Goal: Communication & Community: Answer question/provide support

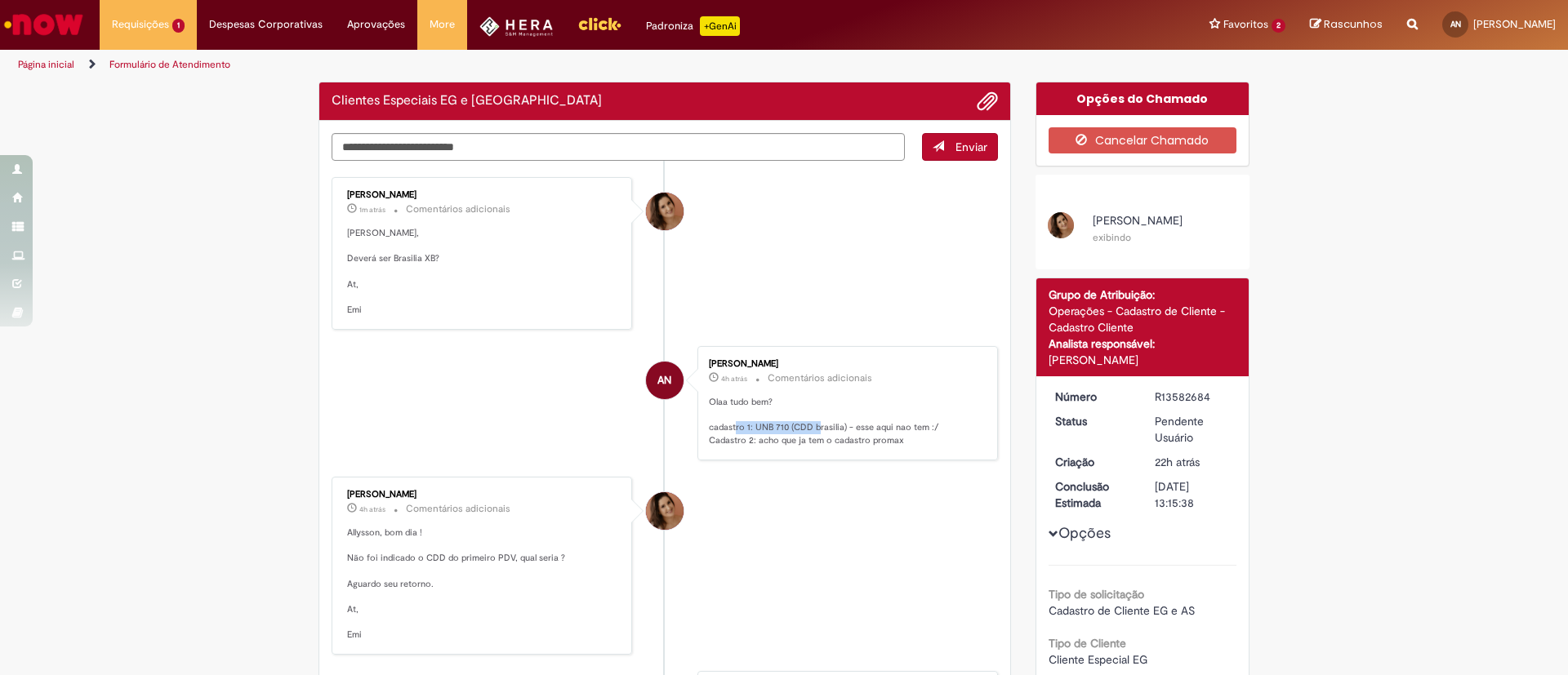
drag, startPoint x: 749, startPoint y: 425, endPoint x: 860, endPoint y: 424, distance: 111.0
click at [860, 424] on ul "[PERSON_NAME] 1m atrás 1m atrás Comentários adicionais Allysson, Deverá ser Bra…" at bounding box center [665, 543] width 667 height 763
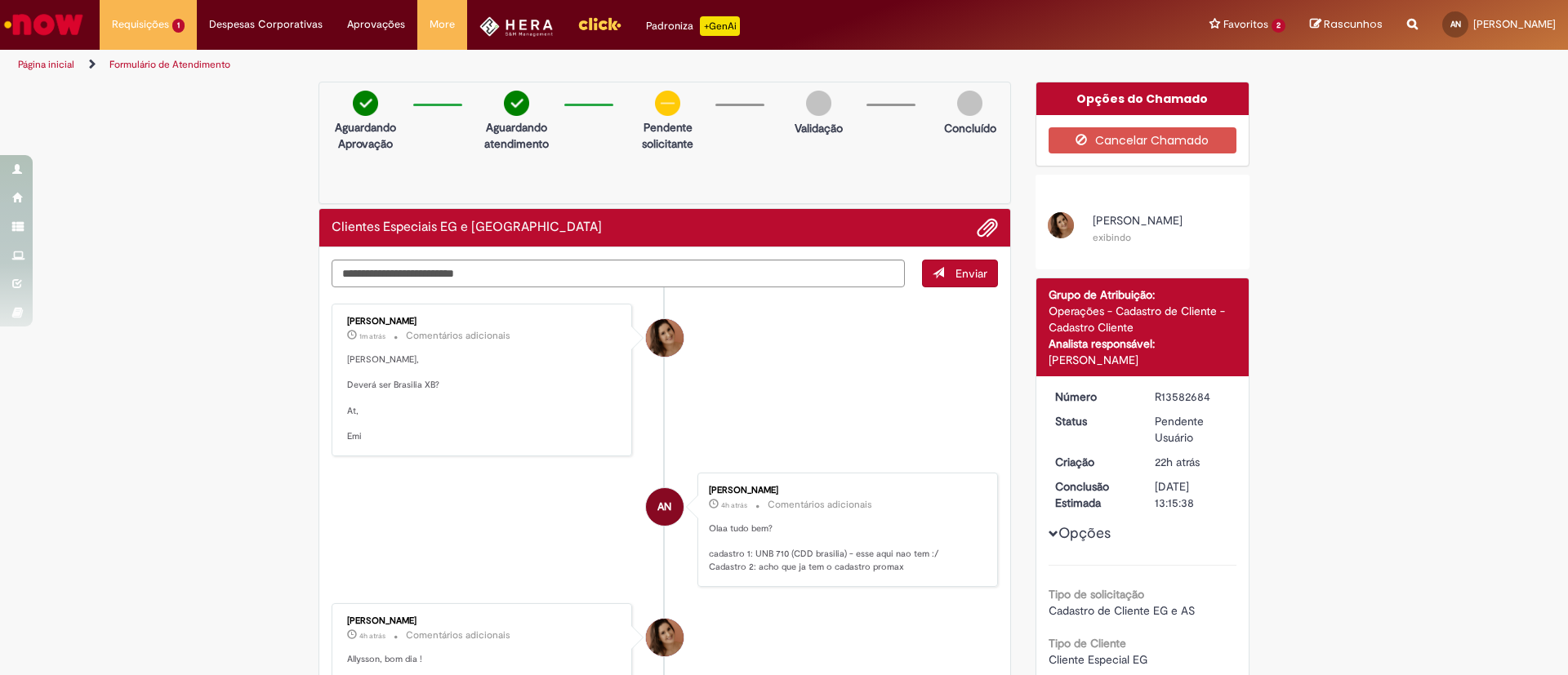
click at [860, 424] on li "[PERSON_NAME] 1m atrás 1m atrás Comentários adicionais Allysson, Deverá ser Bra…" at bounding box center [665, 380] width 667 height 153
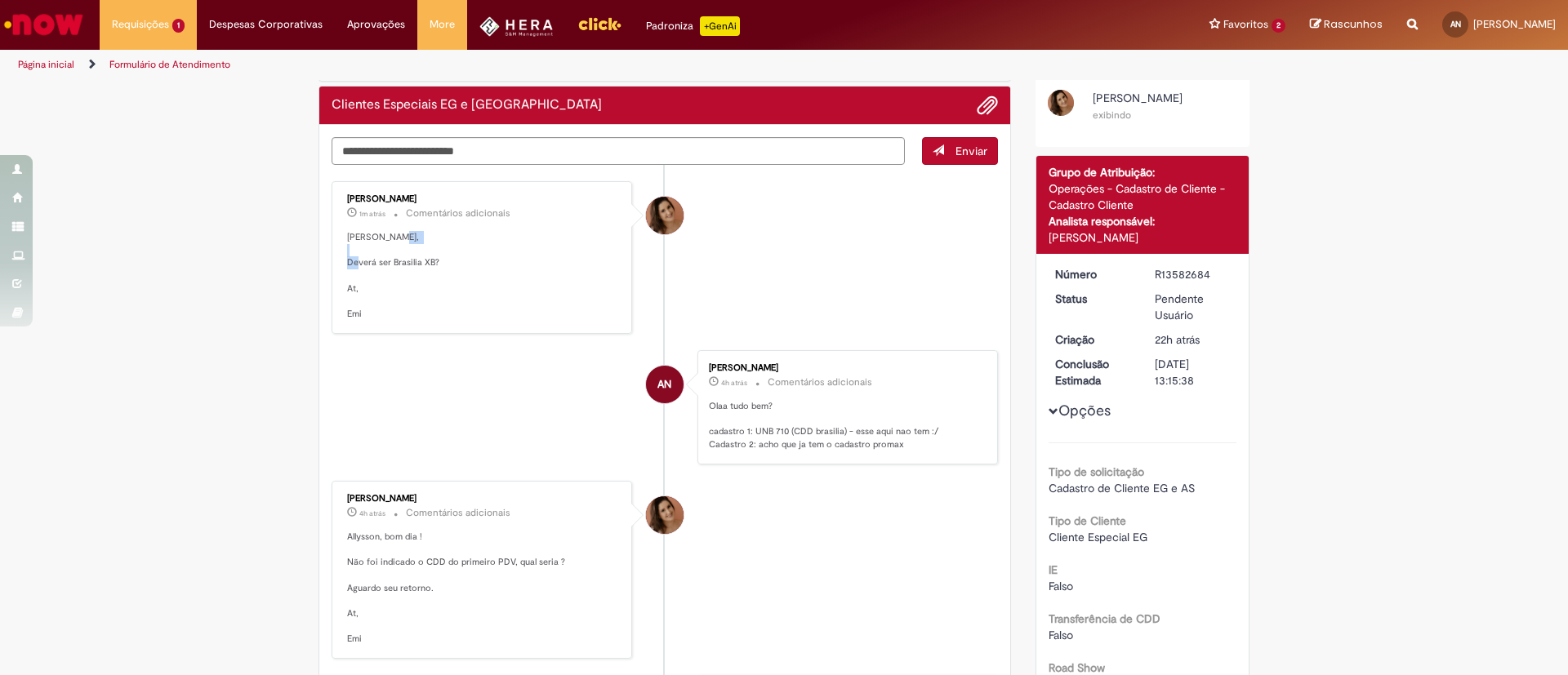
drag, startPoint x: 432, startPoint y: 254, endPoint x: 445, endPoint y: 253, distance: 13.0
click at [445, 253] on p "[PERSON_NAME], Deverá ser Brasilia XB? At, Emi" at bounding box center [483, 276] width 272 height 90
drag, startPoint x: 716, startPoint y: 445, endPoint x: 840, endPoint y: 442, distance: 124.0
click at [838, 442] on p "Olaa tudo bem? cadastro 1: UNB 710 (CDD brasilia) - esse aqui nao tem :/ Cadast…" at bounding box center [845, 426] width 272 height 52
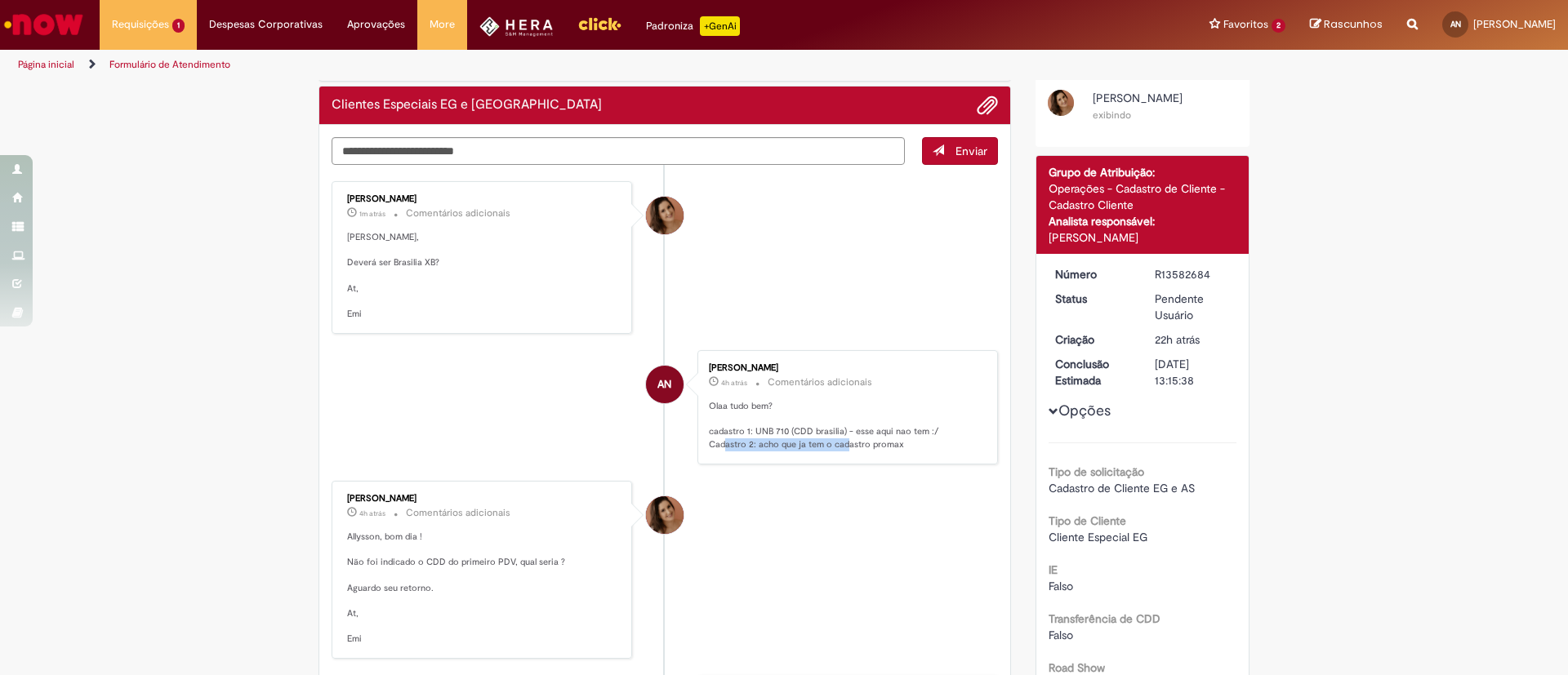
click at [840, 442] on p "Olaa tudo bem? cadastro 1: UNB 710 (CDD brasilia) - esse aqui nao tem :/ Cadast…" at bounding box center [845, 426] width 272 height 52
drag, startPoint x: 857, startPoint y: 445, endPoint x: 679, endPoint y: 445, distance: 178.0
click at [679, 445] on li "AN Allysson Belle Dalla Nora 4h atrás 4 horas atrás Comentários adicionais Olaa…" at bounding box center [665, 407] width 667 height 114
click at [766, 450] on p "Olaa tudo bem? cadastro 1: UNB 710 (CDD brasilia) - esse aqui nao tem :/ Cadast…" at bounding box center [845, 426] width 272 height 52
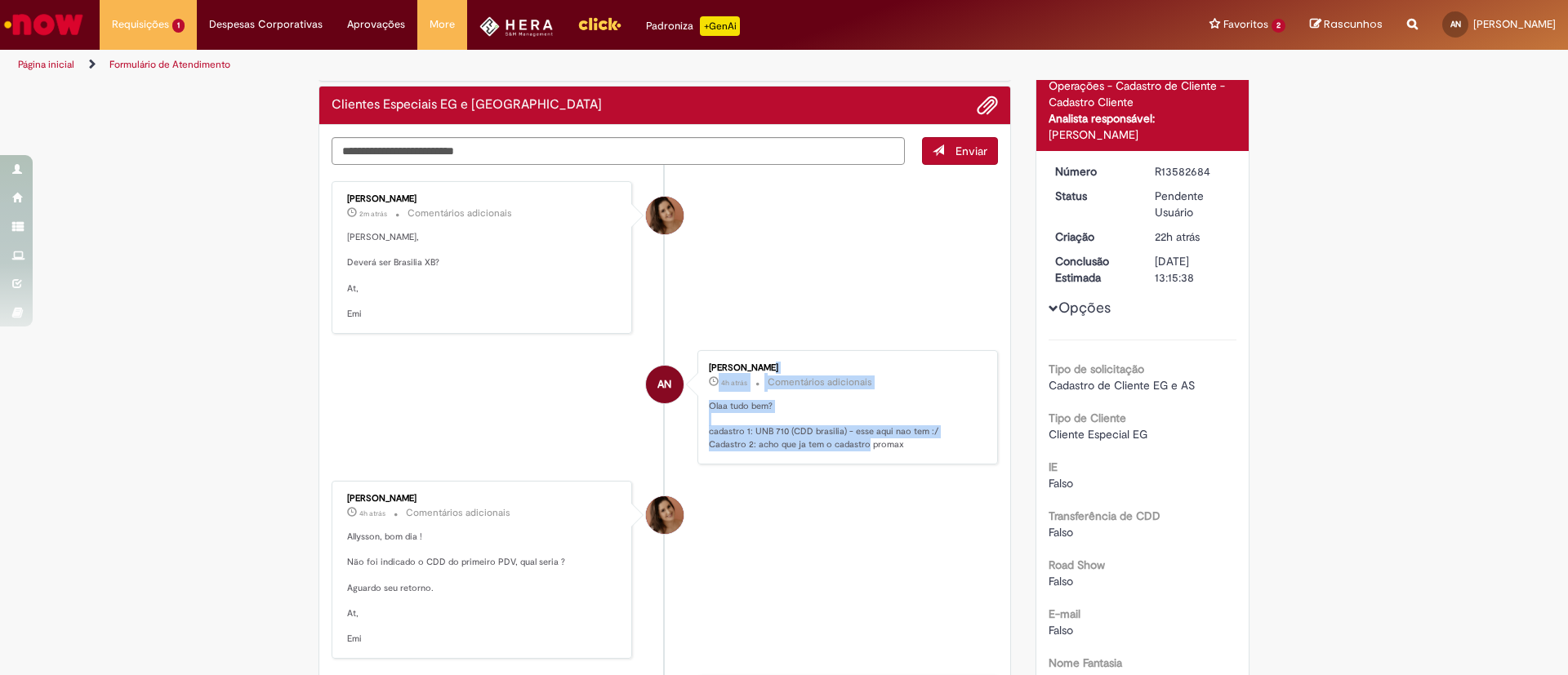
click at [777, 424] on p "Olaa tudo bem? cadastro 1: UNB 710 (CDD brasilia) - esse aqui nao tem :/ Cadast…" at bounding box center [845, 426] width 272 height 52
click at [850, 436] on p "Olaa tudo bem? cadastro 1: UNB 710 (CDD brasilia) - esse aqui nao tem :/ Cadast…" at bounding box center [845, 426] width 272 height 52
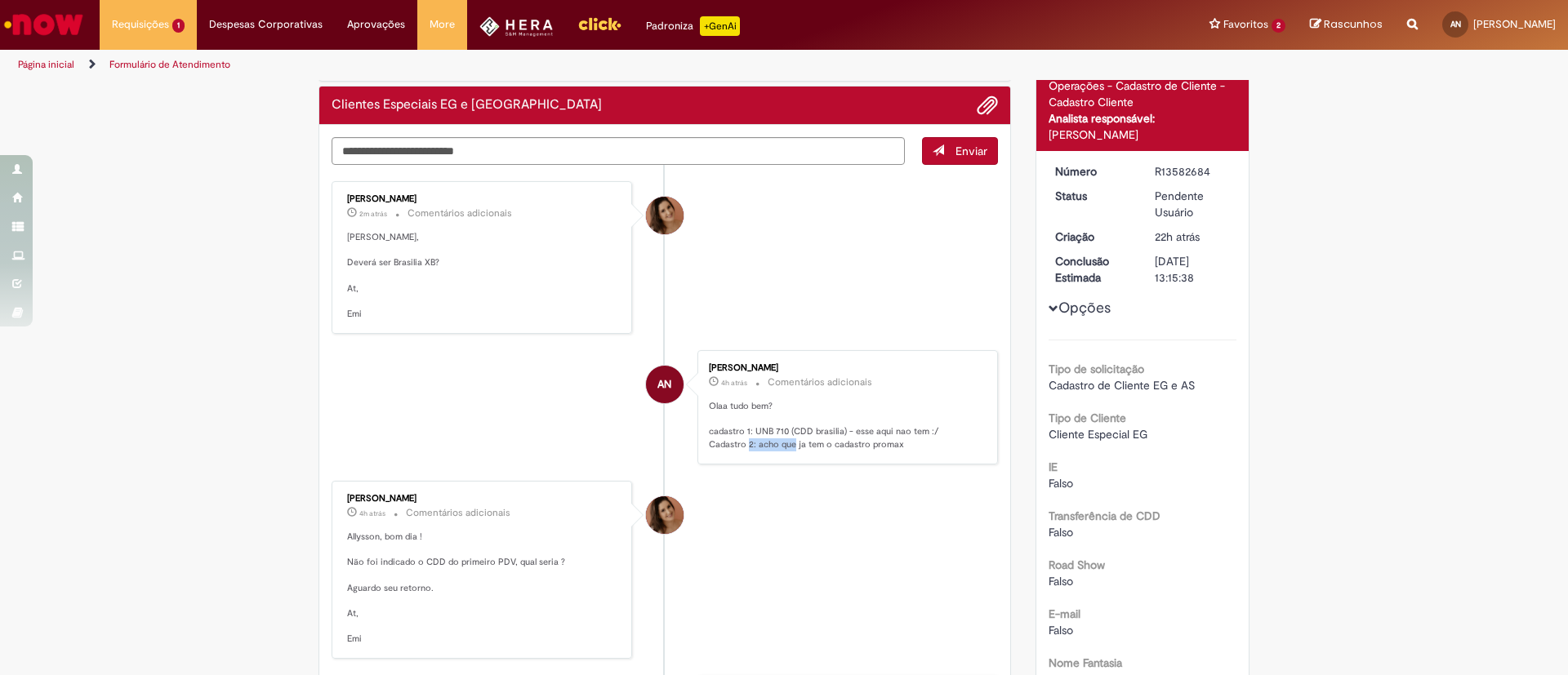
drag, startPoint x: 739, startPoint y: 449, endPoint x: 801, endPoint y: 449, distance: 62.0
click at [801, 449] on p "Olaa tudo bem? cadastro 1: UNB 710 (CDD brasilia) - esse aqui nao tem :/ Cadast…" at bounding box center [845, 426] width 272 height 52
drag, startPoint x: 855, startPoint y: 447, endPoint x: 686, endPoint y: 447, distance: 169.0
click at [686, 447] on li "AN Allysson Belle Dalla Nora 4h atrás 4 horas atrás Comentários adicionais Olaa…" at bounding box center [665, 407] width 667 height 114
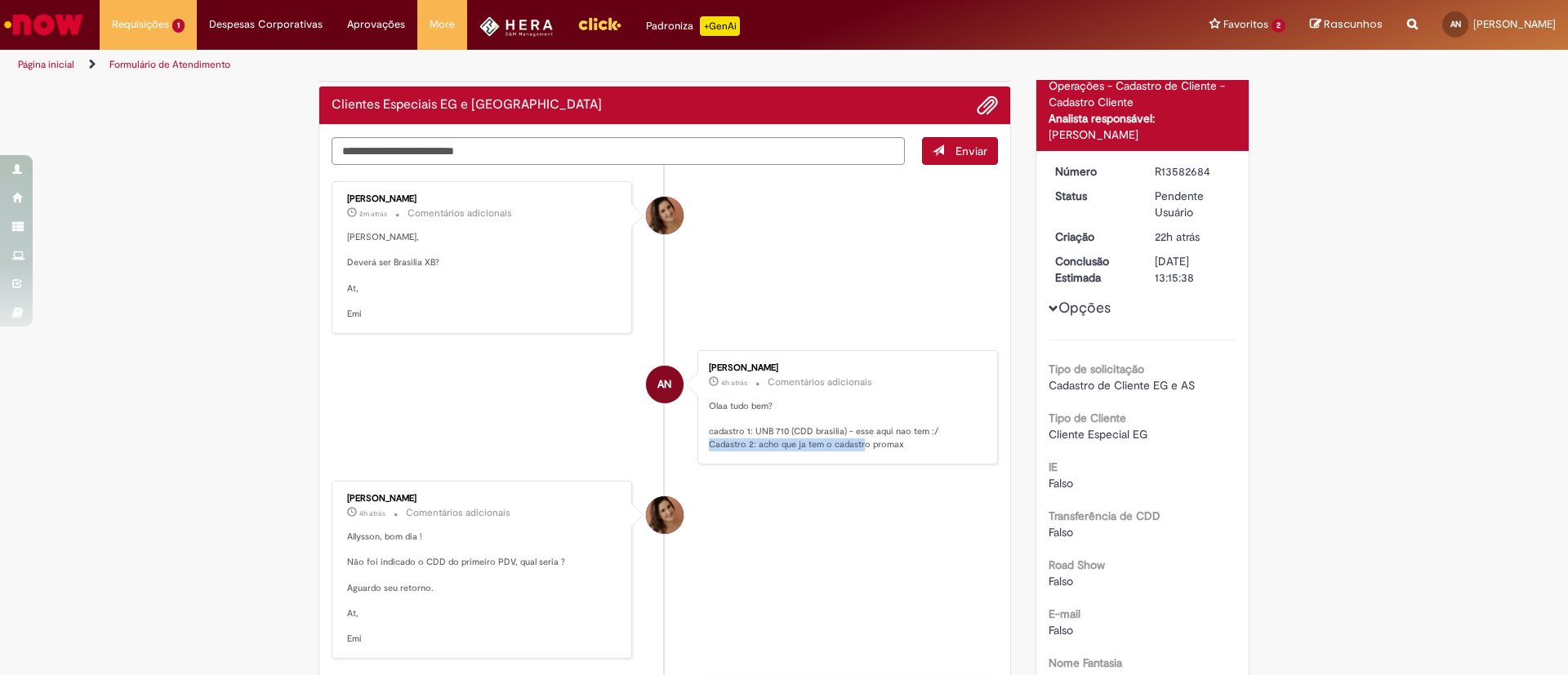
click at [686, 447] on li "AN Allysson Belle Dalla Nora 4h atrás 4 horas atrás Comentários adicionais Olaa…" at bounding box center [665, 407] width 667 height 114
click at [530, 153] on textarea "Digite sua mensagem aqui..." at bounding box center [618, 151] width 573 height 28
click at [431, 163] on textarea "Digite sua mensagem aqui..." at bounding box center [618, 151] width 573 height 28
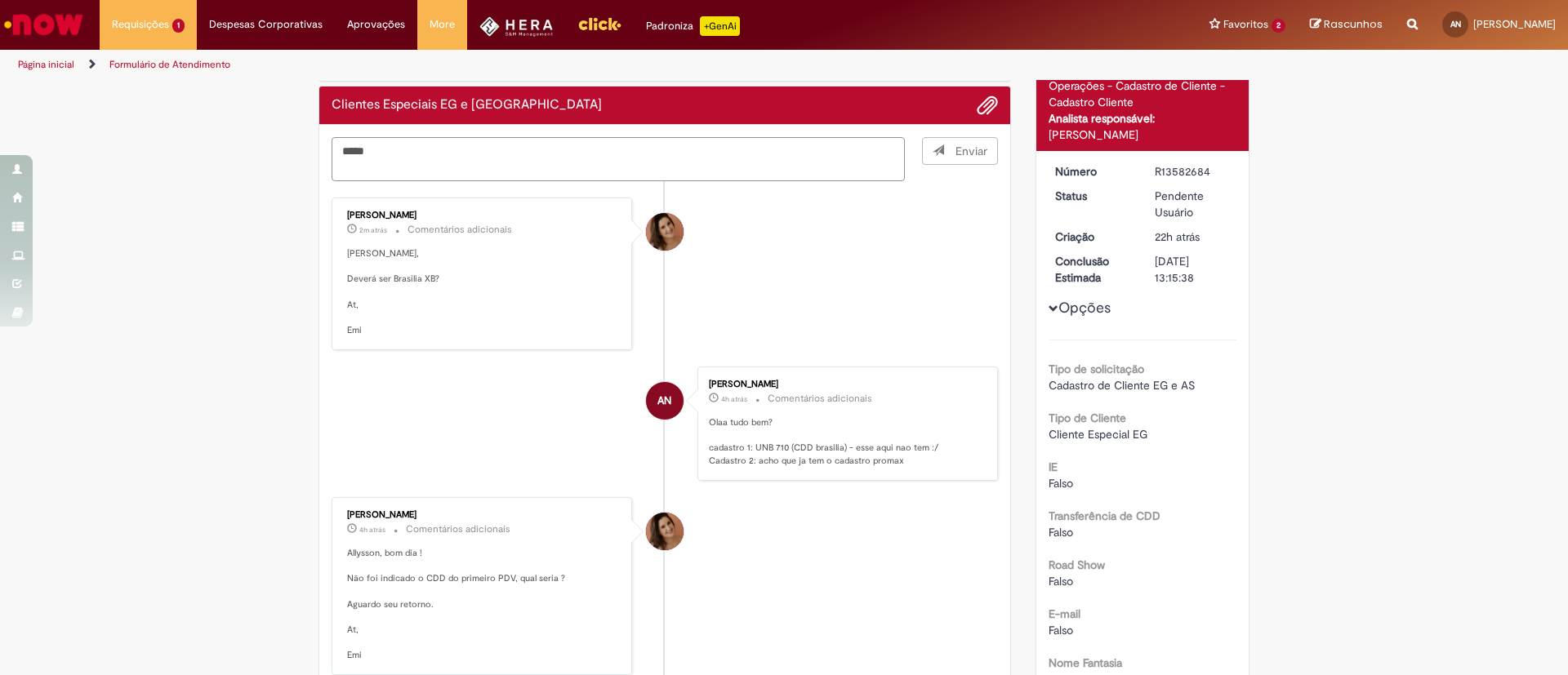
type textarea "****"
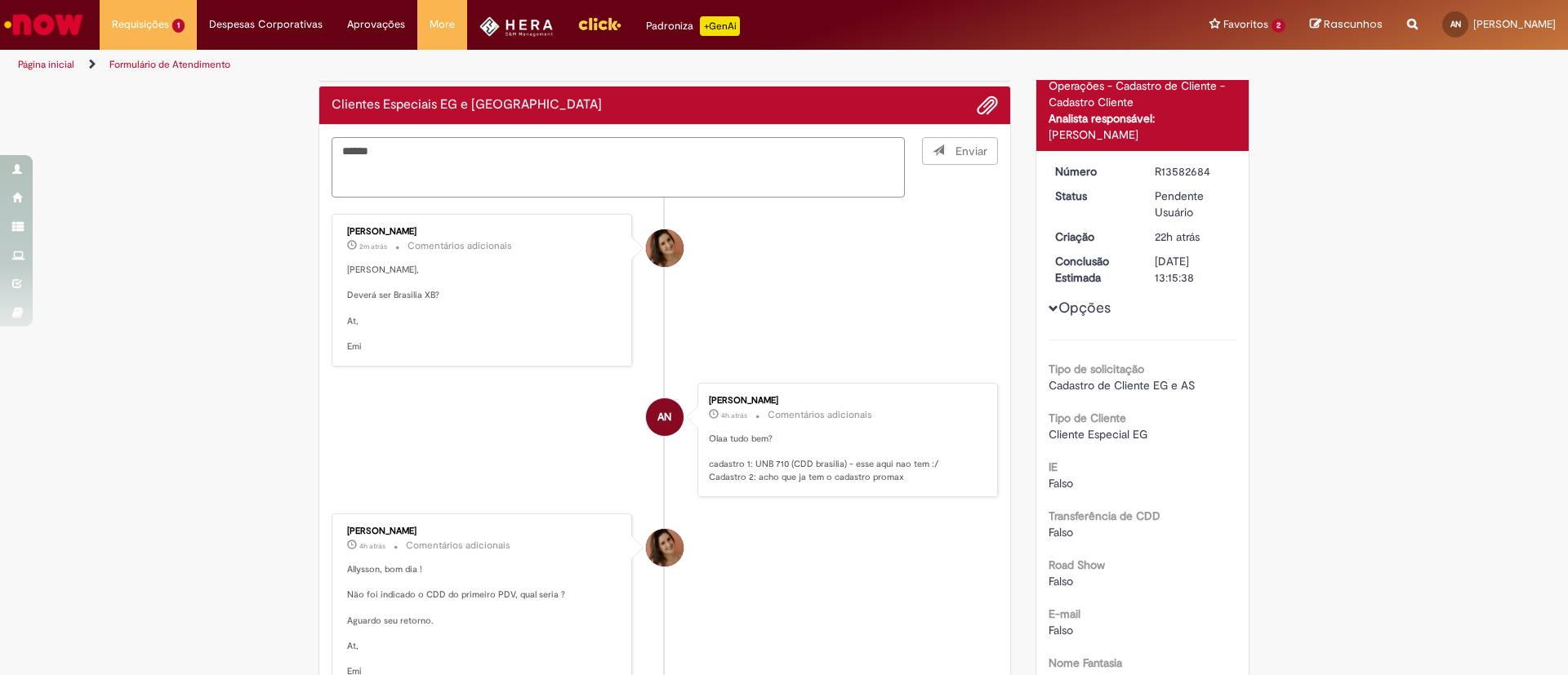
click at [451, 156] on textarea "****" at bounding box center [618, 167] width 573 height 60
click at [377, 171] on textarea "****" at bounding box center [618, 167] width 573 height 60
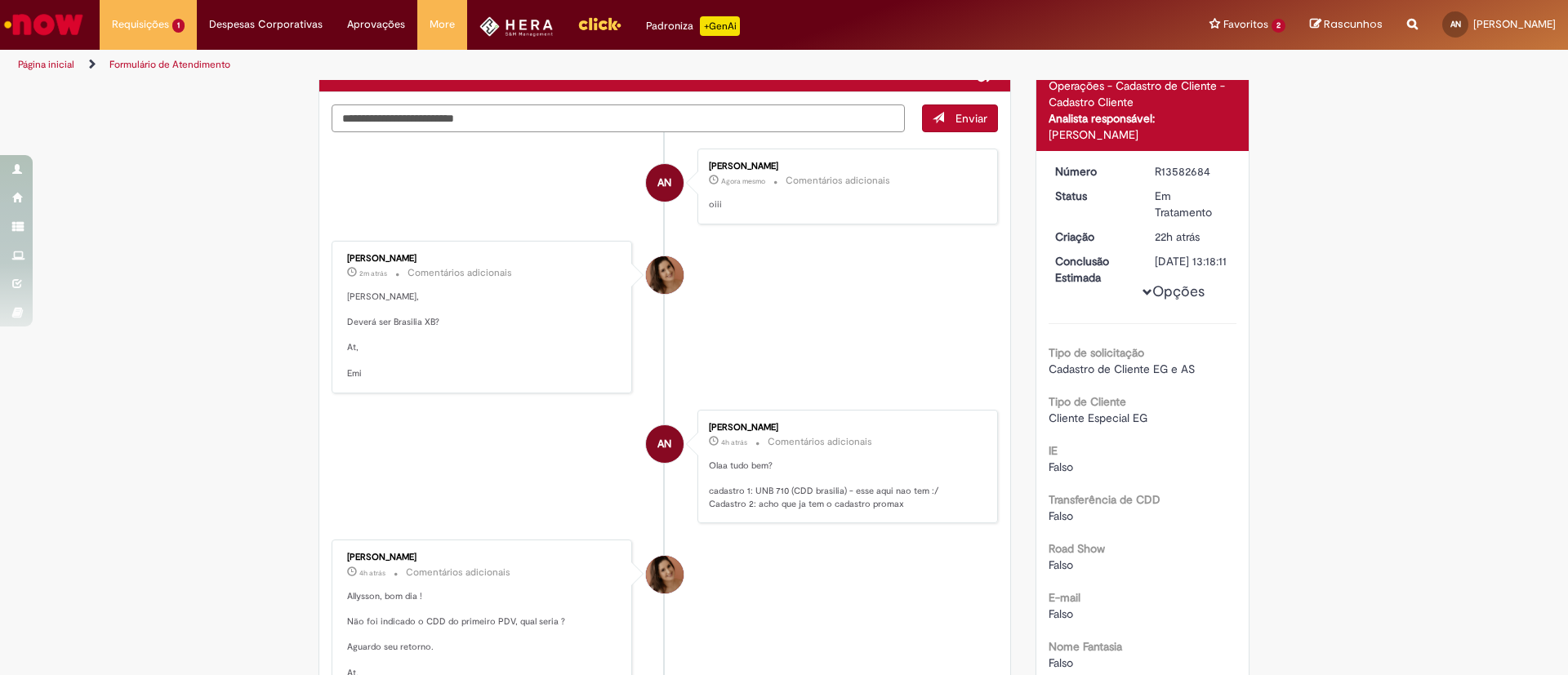
click at [421, 127] on textarea "Digite sua mensagem aqui..." at bounding box center [618, 118] width 573 height 28
type textarea "**********"
